Goal: Task Accomplishment & Management: Manage account settings

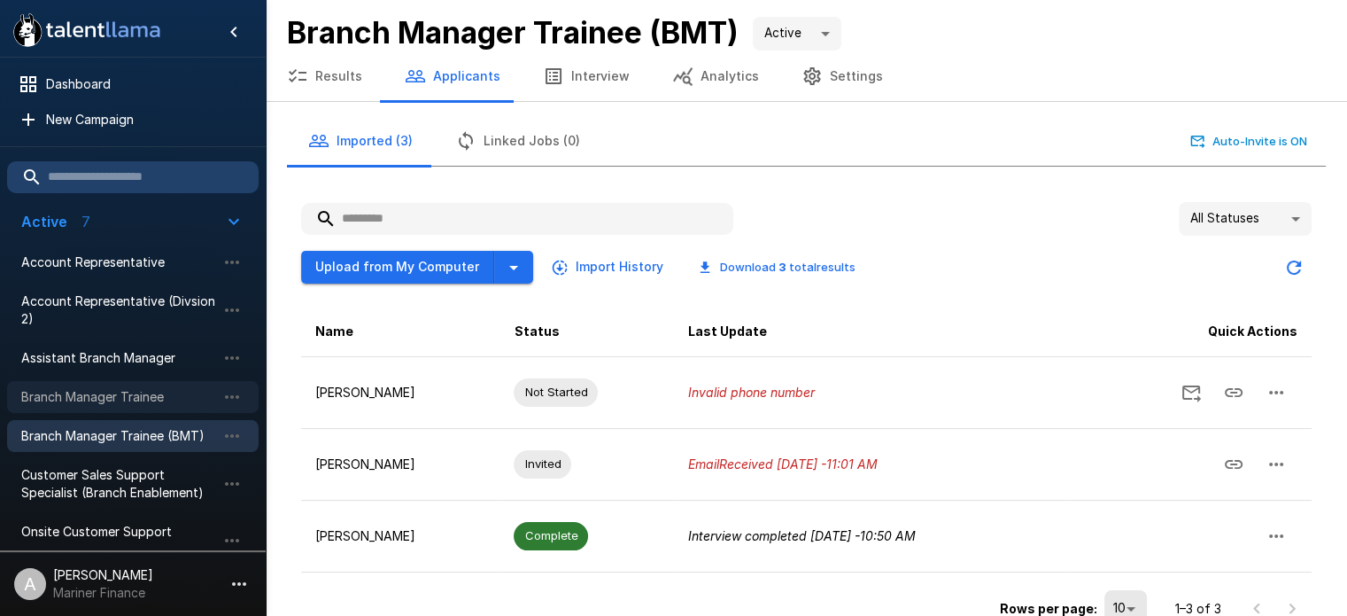
click at [136, 392] on span "Branch Manager Trainee" at bounding box center [118, 397] width 195 height 18
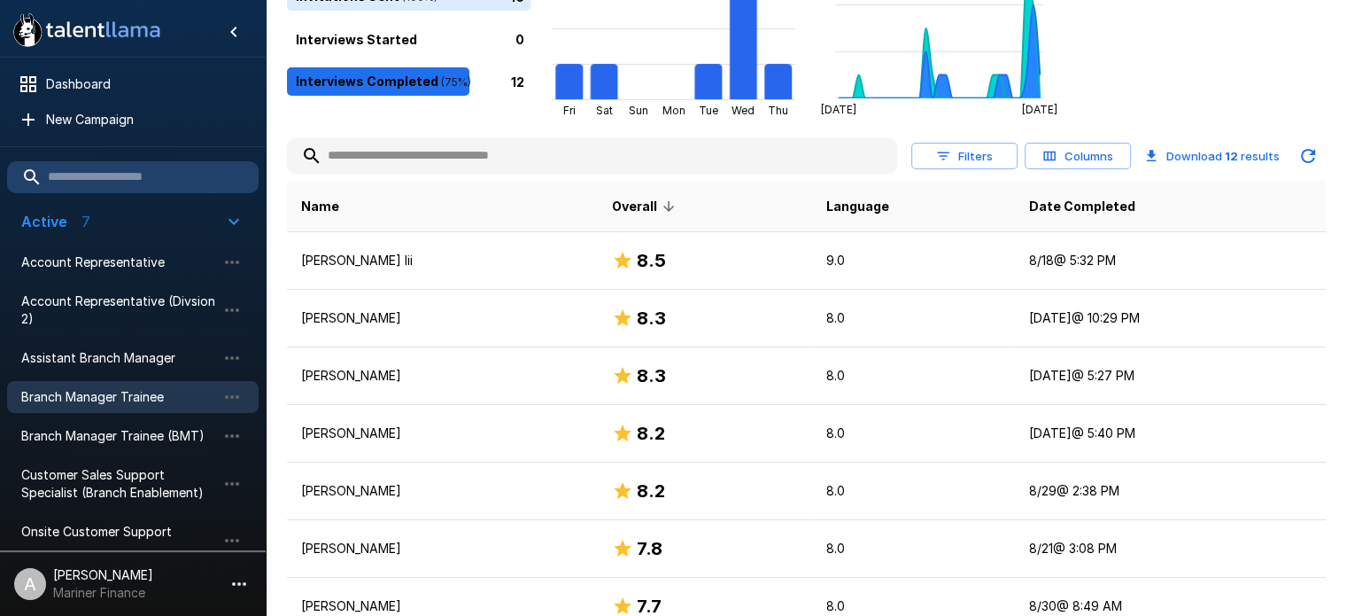
scroll to position [253, 0]
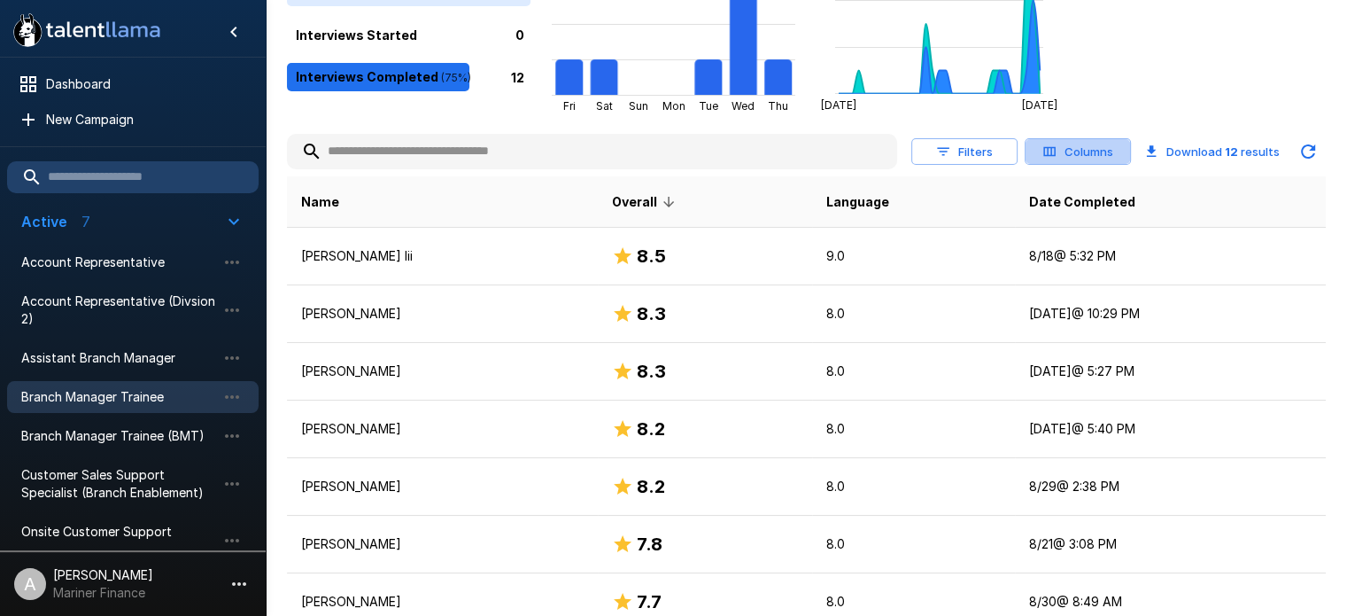
click at [1074, 155] on button "Columns" at bounding box center [1078, 151] width 106 height 27
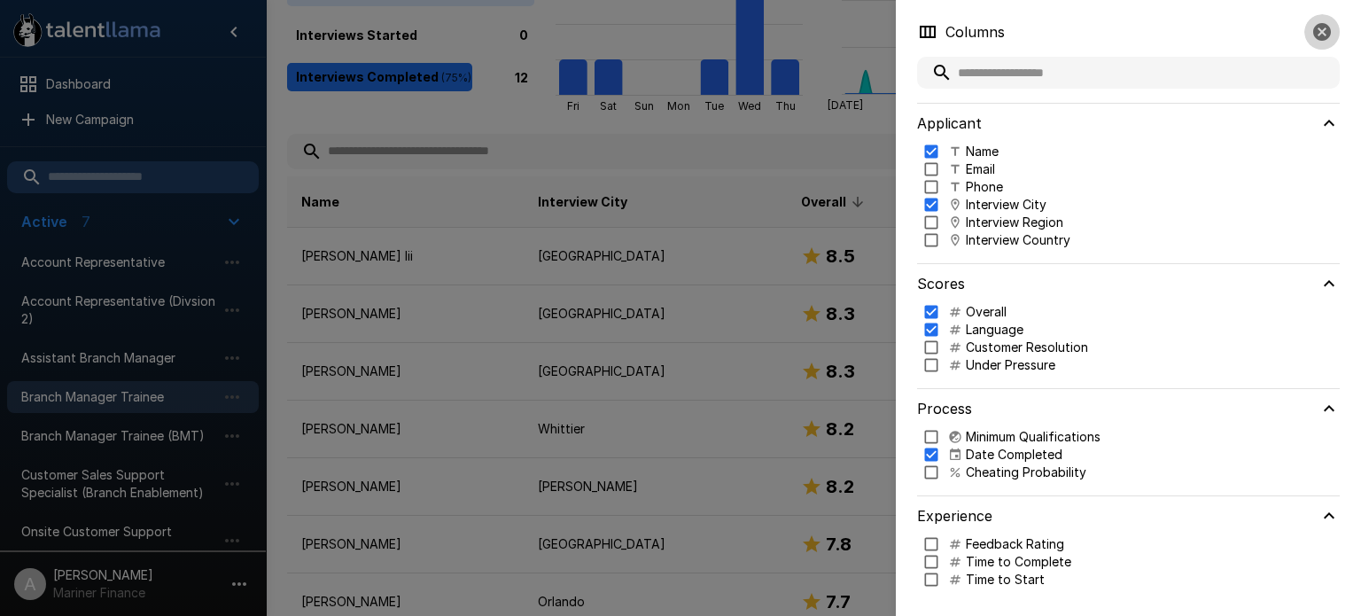
click at [1316, 28] on icon "button" at bounding box center [1322, 32] width 18 height 18
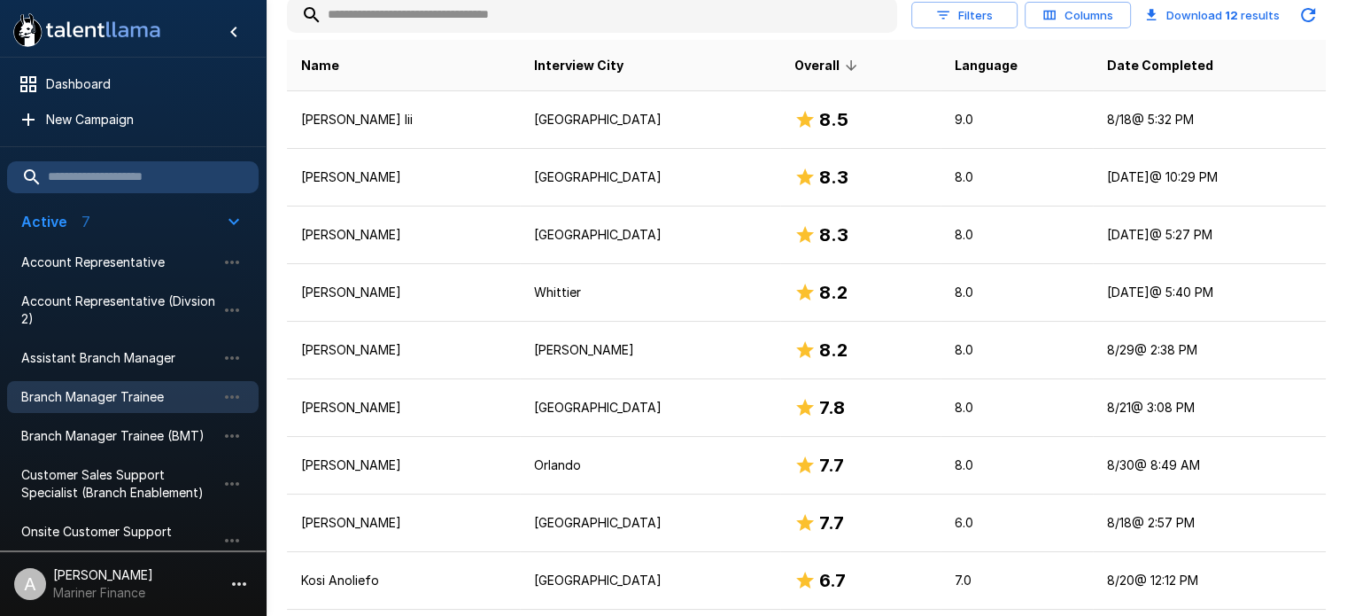
scroll to position [397, 0]
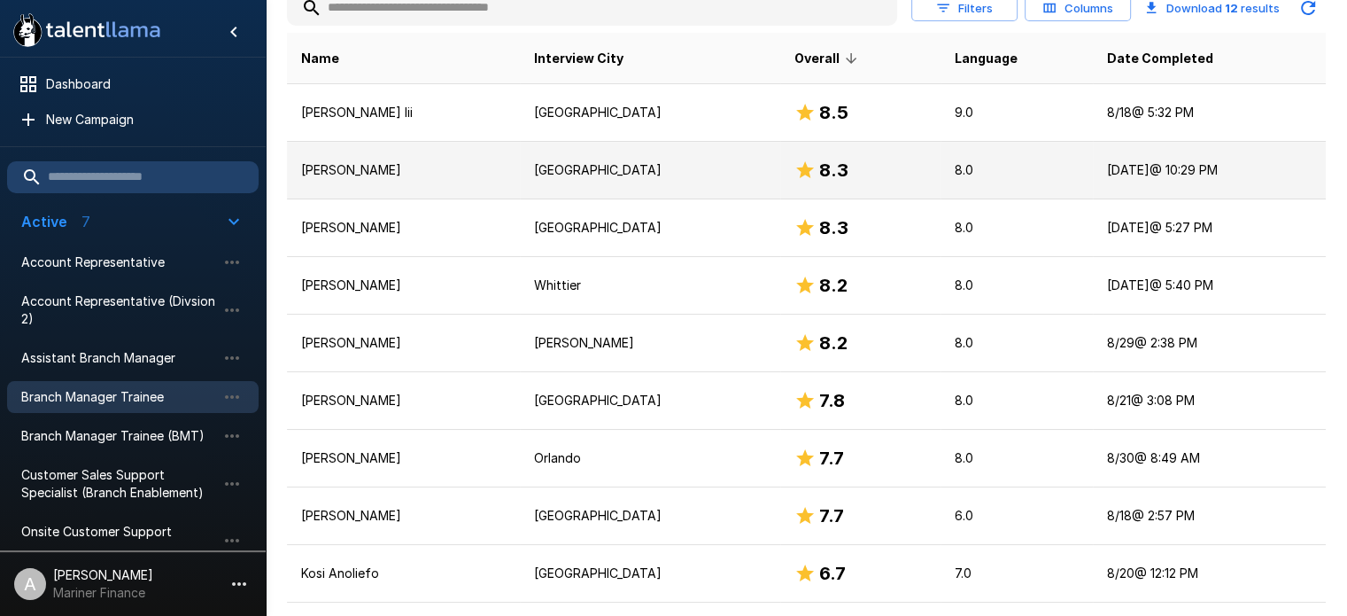
click at [368, 179] on td "[PERSON_NAME]" at bounding box center [403, 171] width 233 height 58
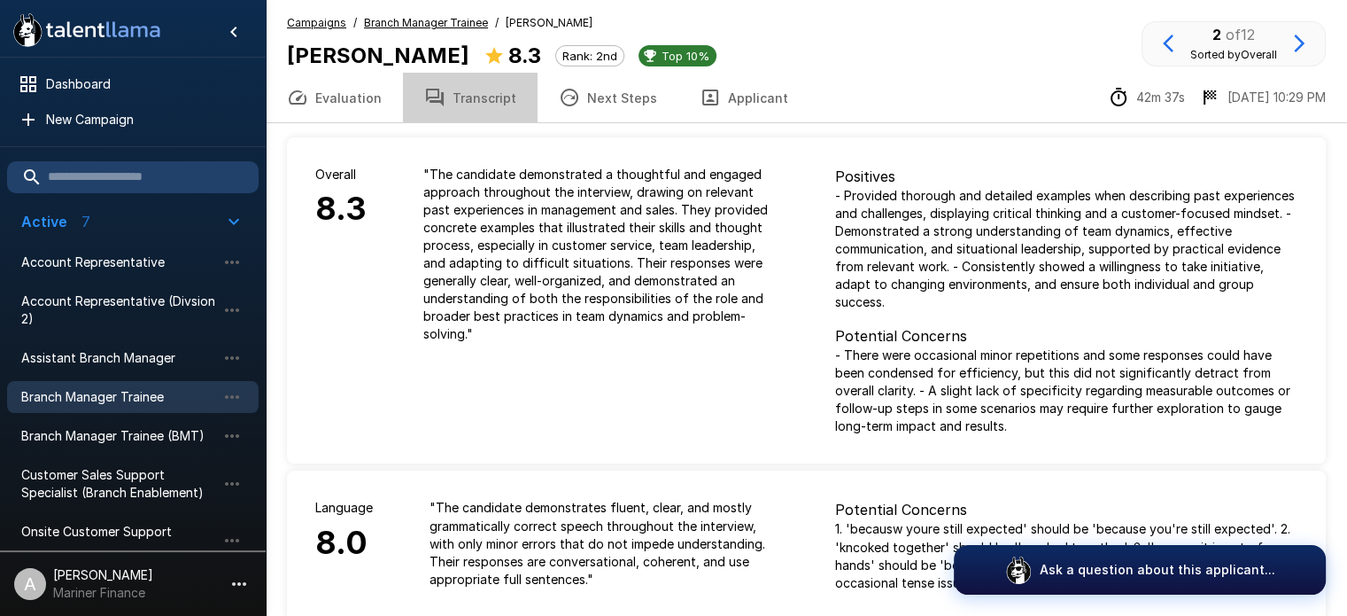
click at [485, 95] on button "Transcript" at bounding box center [470, 98] width 135 height 50
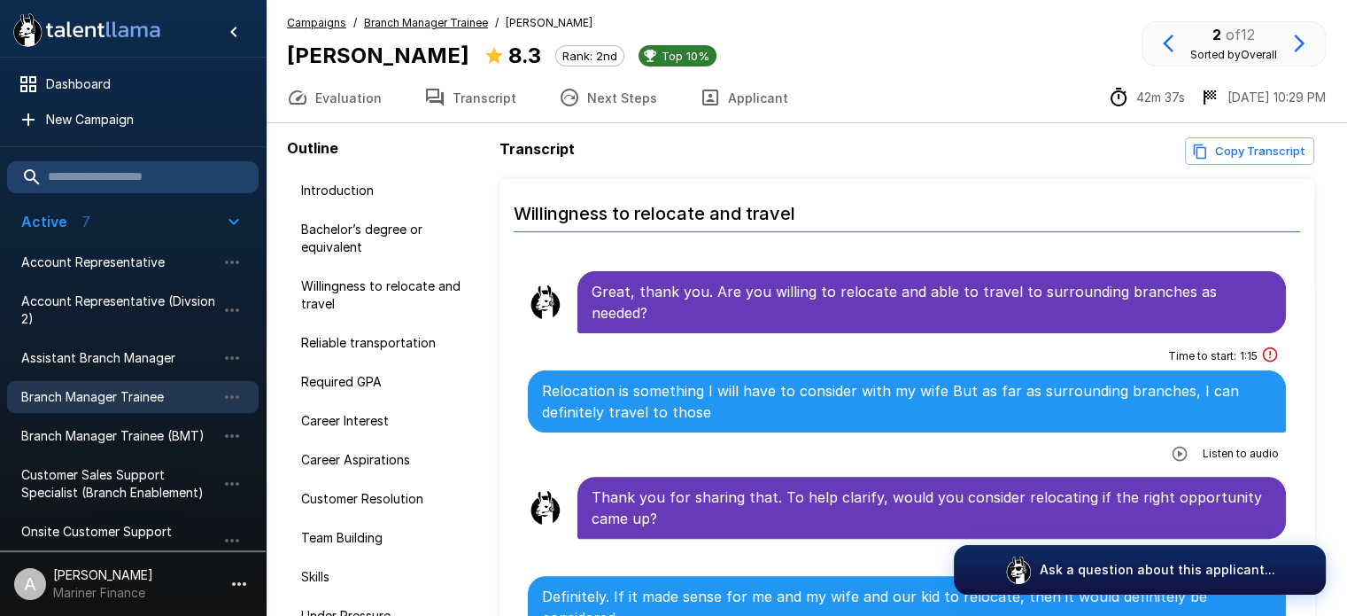
scroll to position [617, 0]
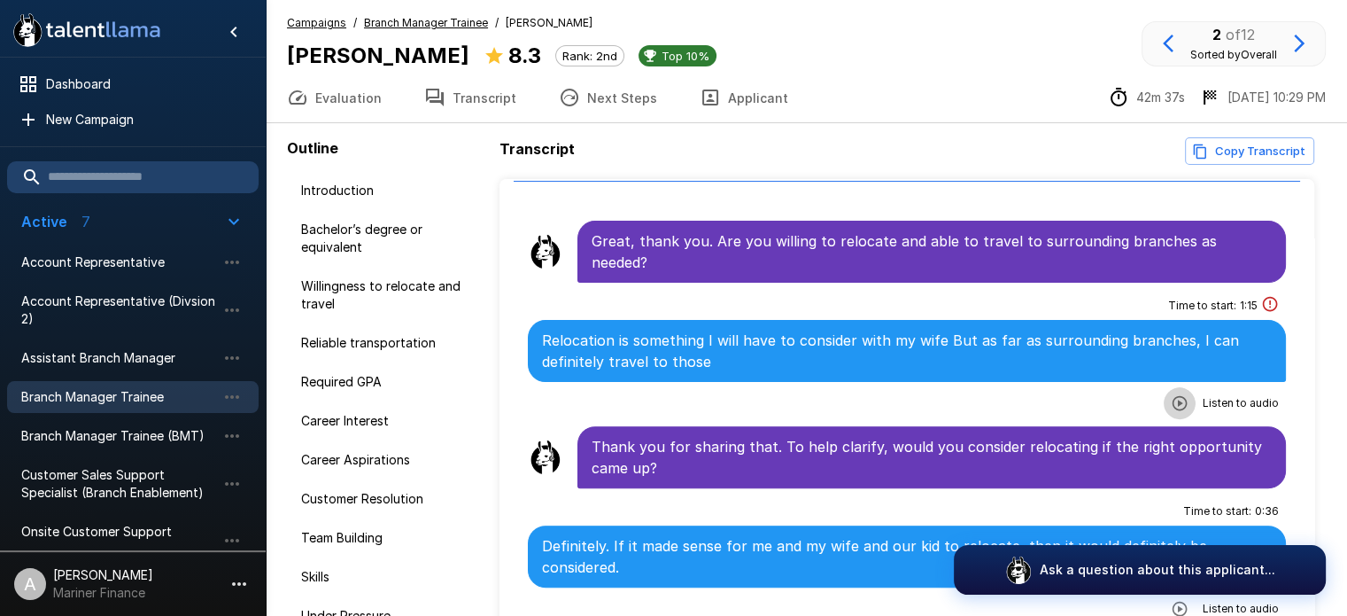
click at [1175, 394] on icon "button" at bounding box center [1180, 403] width 18 height 18
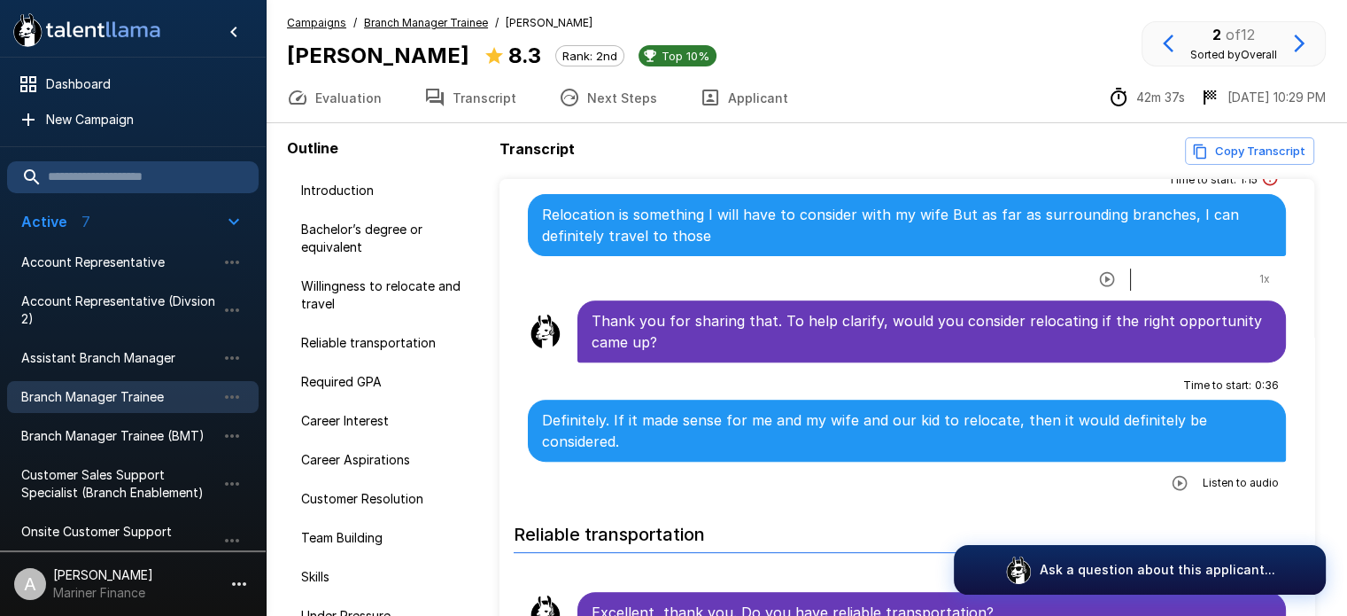
scroll to position [794, 0]
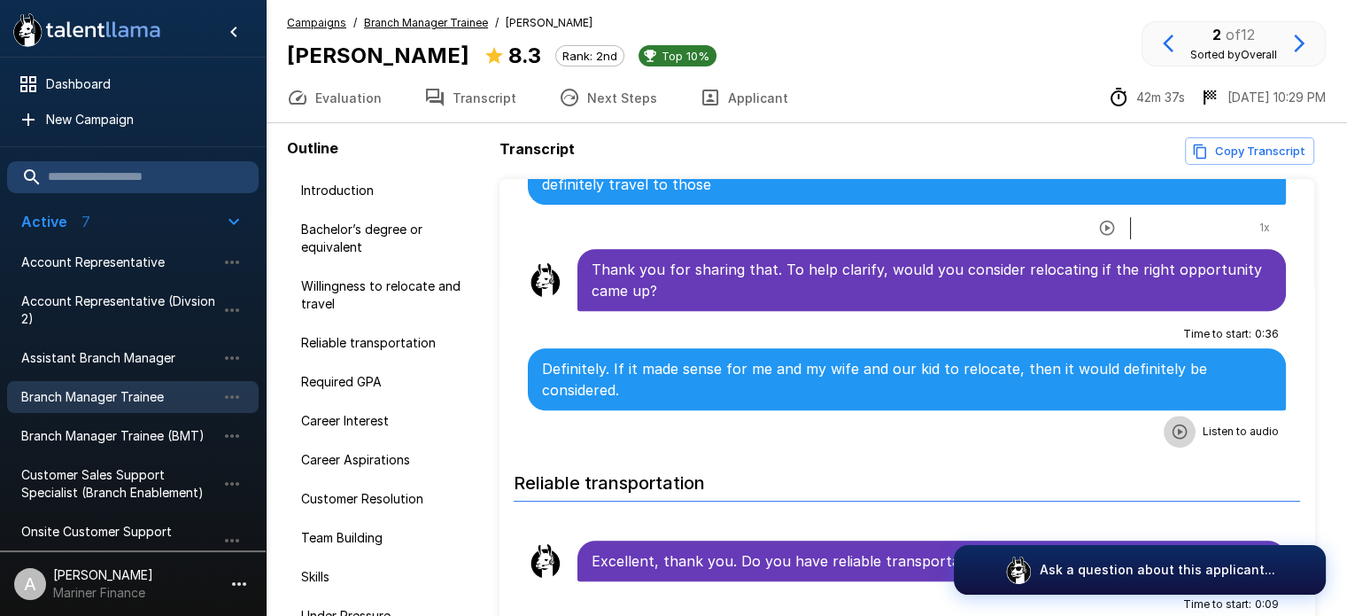
click at [1172, 424] on icon "button" at bounding box center [1179, 431] width 15 height 15
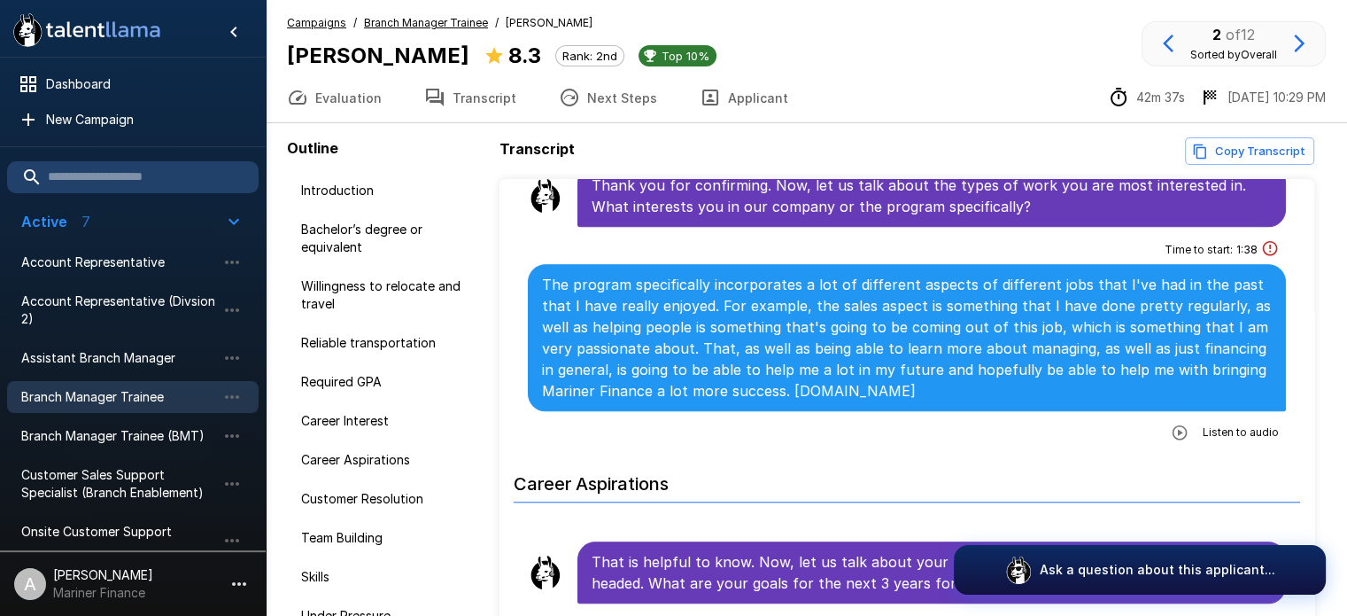
scroll to position [1656, 0]
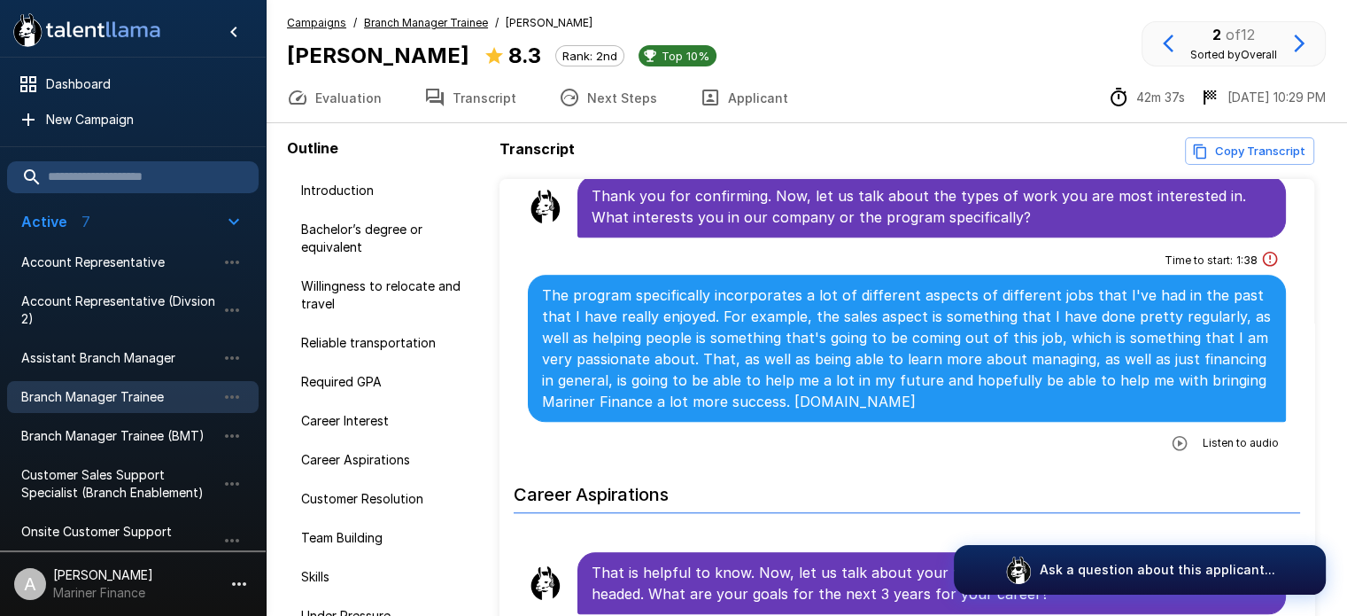
click at [1172, 434] on icon "button" at bounding box center [1180, 443] width 18 height 18
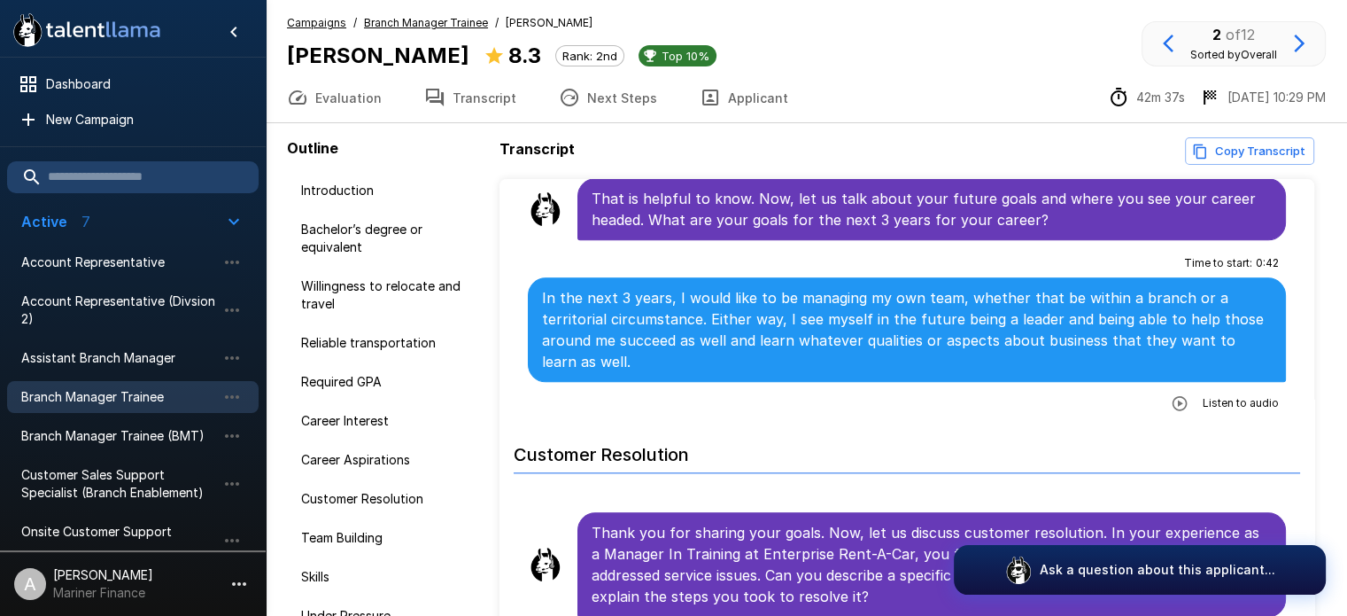
scroll to position [2051, 0]
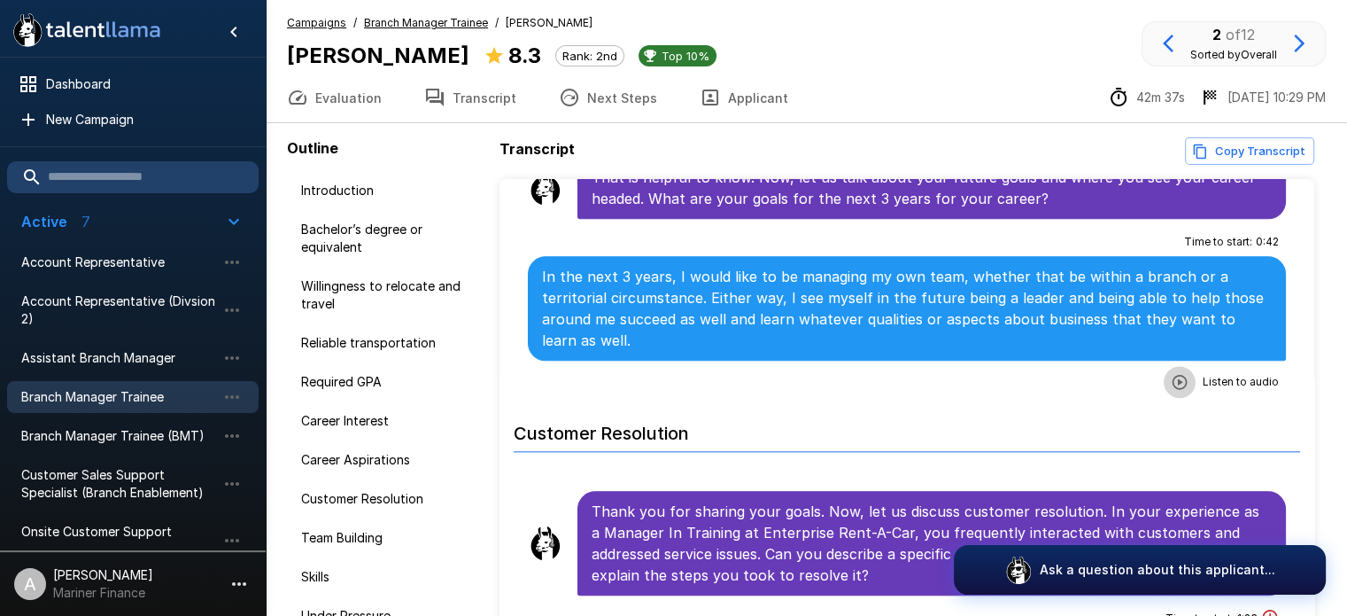
click at [1171, 373] on icon "button" at bounding box center [1180, 382] width 18 height 18
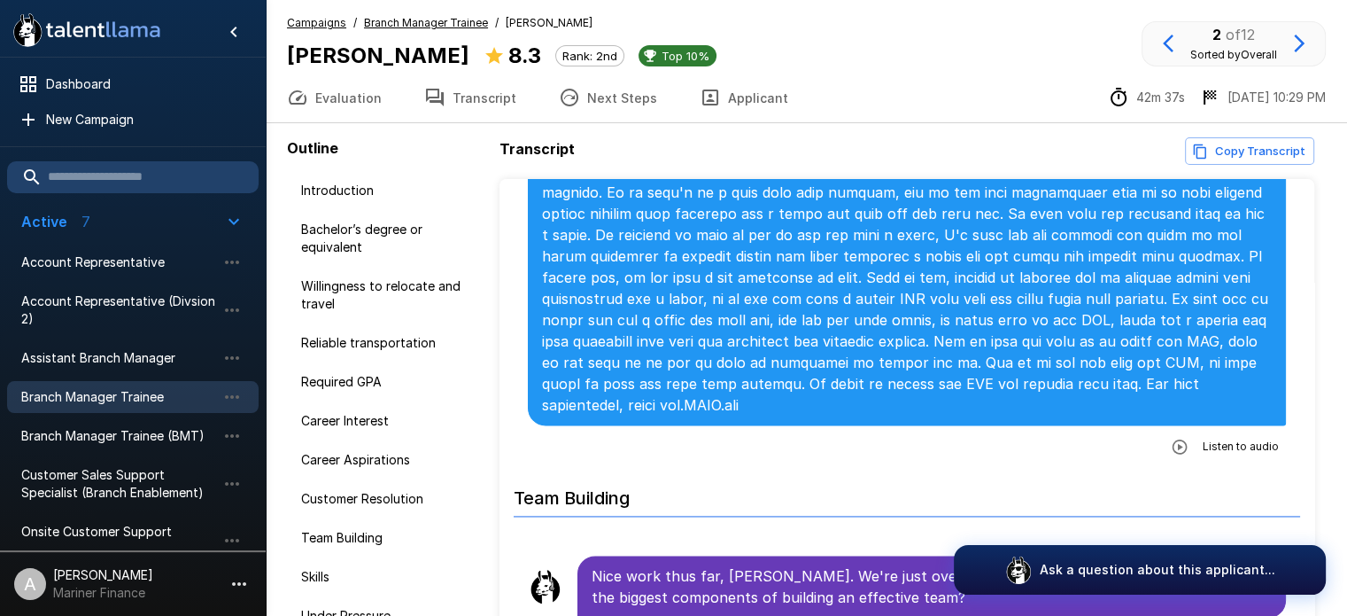
scroll to position [2679, 0]
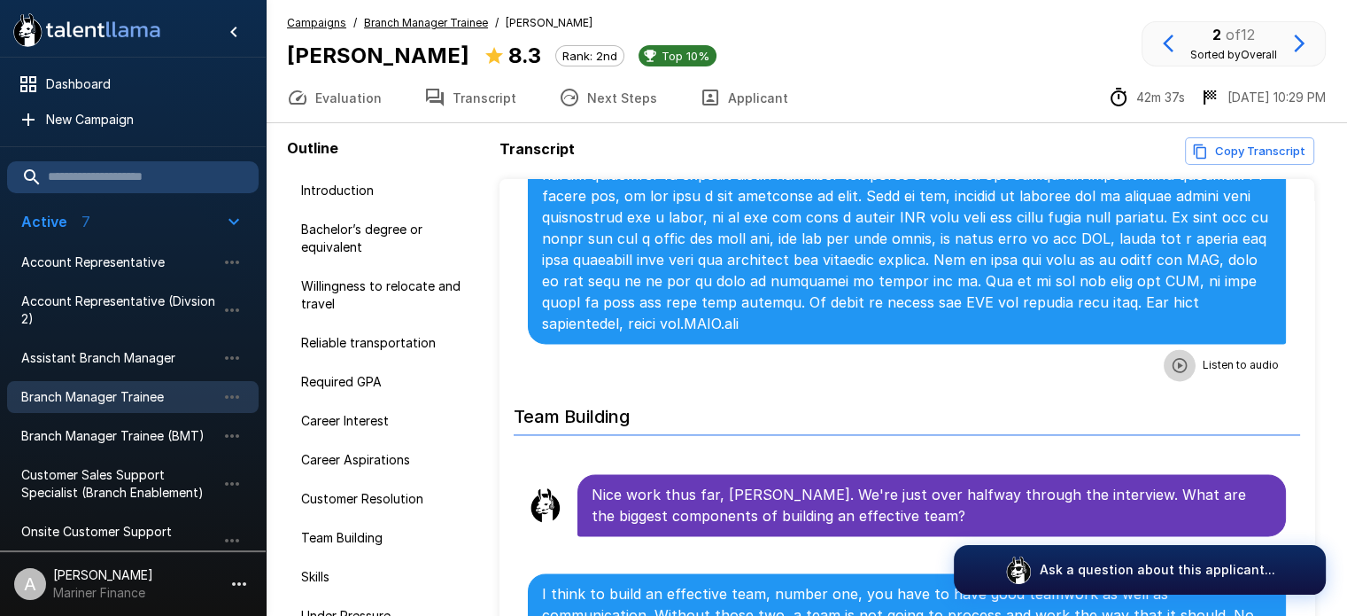
click at [1171, 356] on icon "button" at bounding box center [1180, 365] width 18 height 18
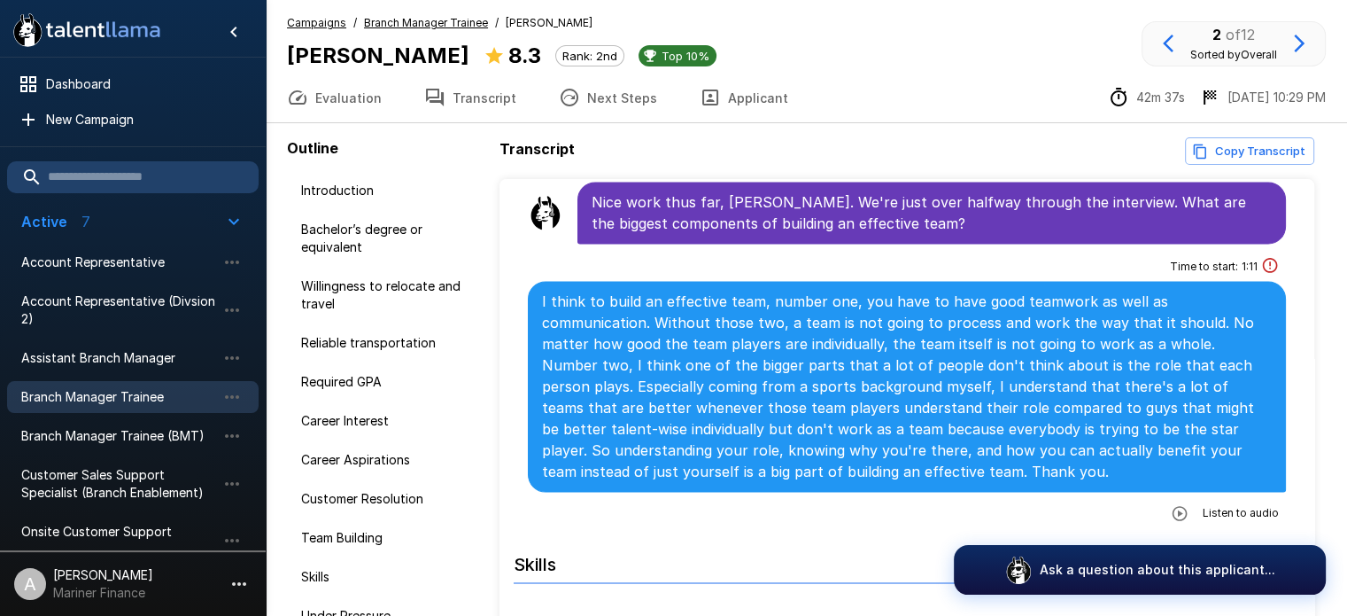
scroll to position [3012, 0]
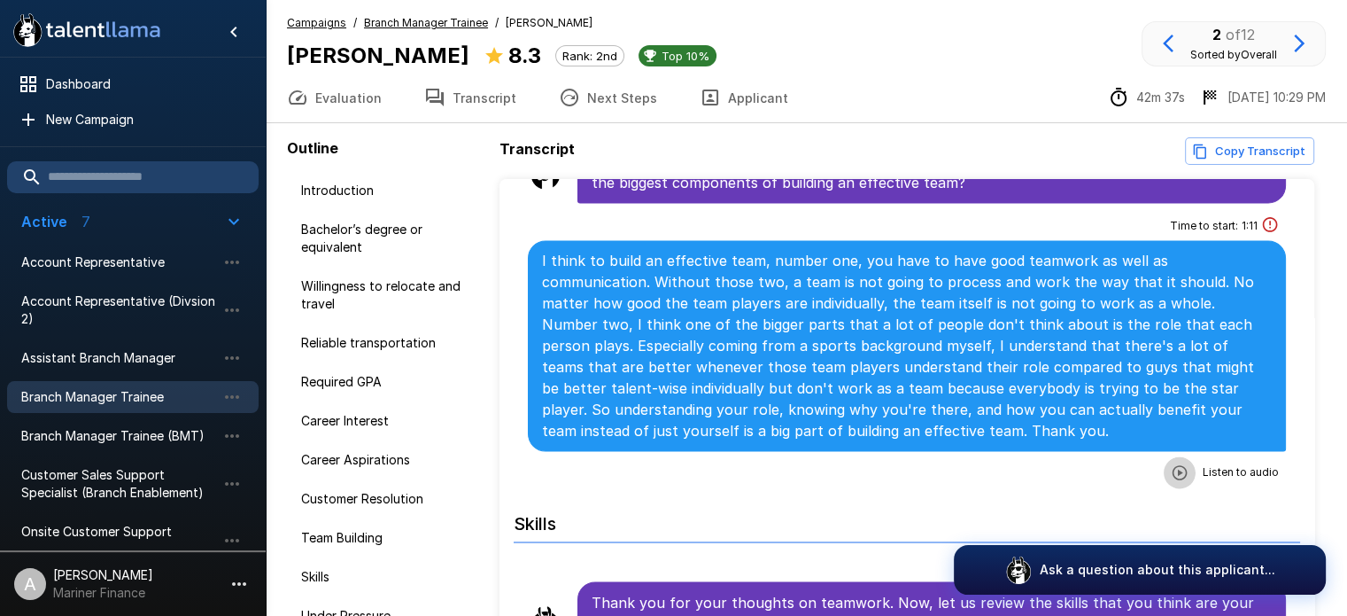
click at [1171, 463] on icon "button" at bounding box center [1180, 472] width 18 height 18
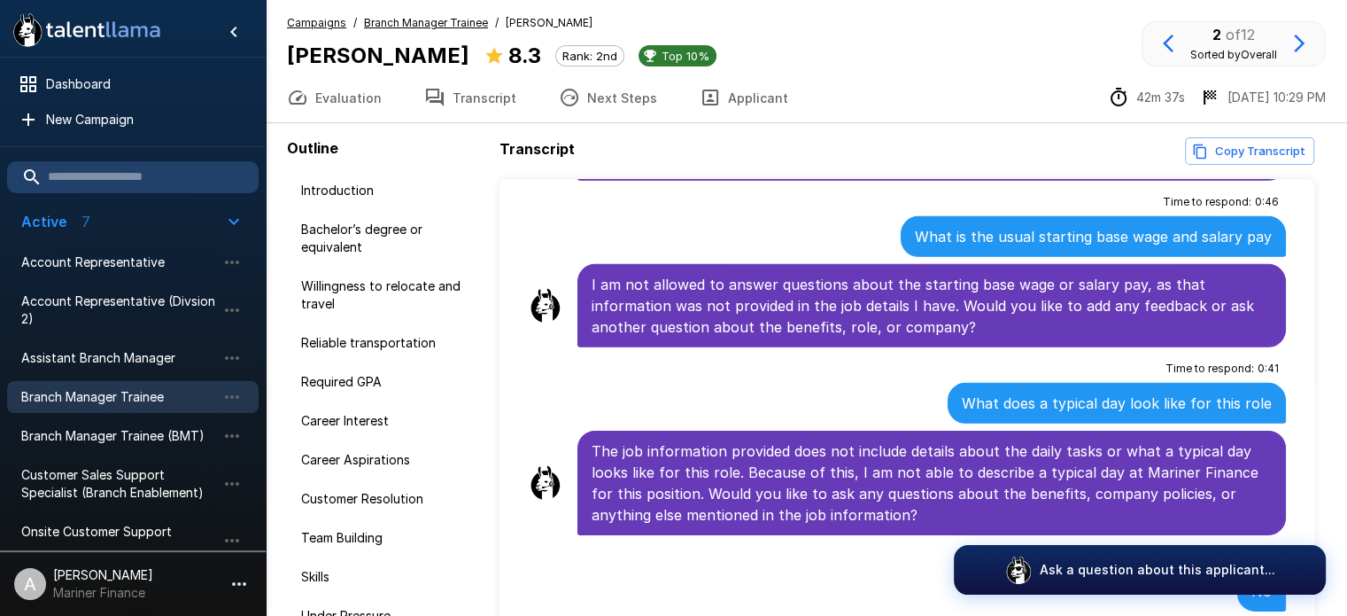
scroll to position [0, 0]
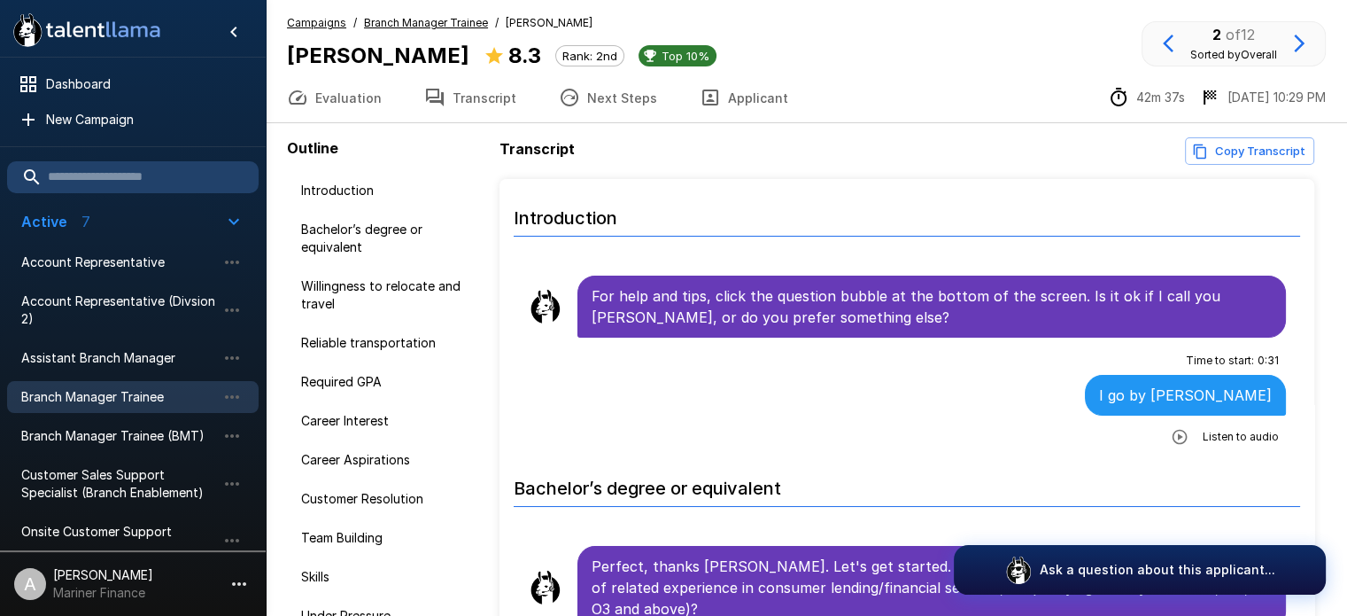
click at [417, 20] on u "Branch Manager Trainee" at bounding box center [426, 22] width 124 height 13
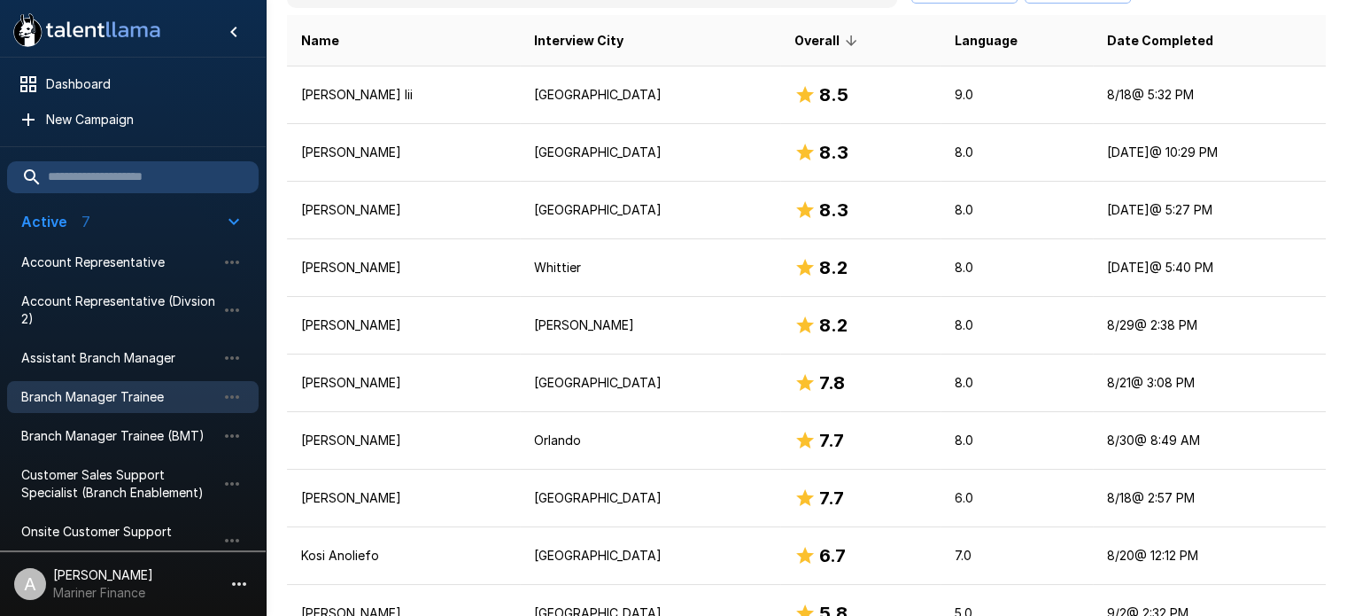
scroll to position [407, 0]
